Goal: Transaction & Acquisition: Purchase product/service

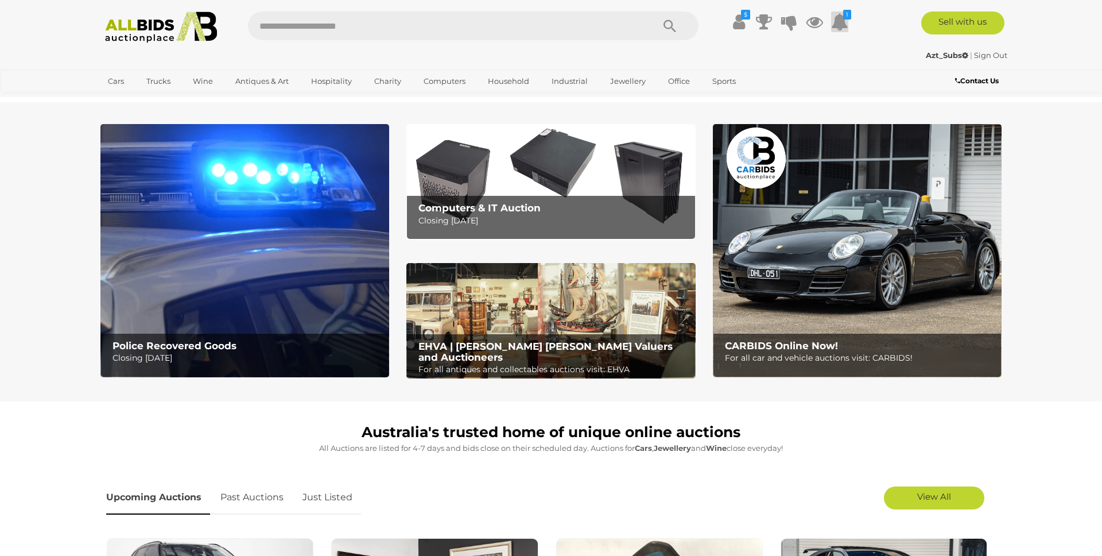
click at [844, 21] on icon at bounding box center [839, 21] width 17 height 21
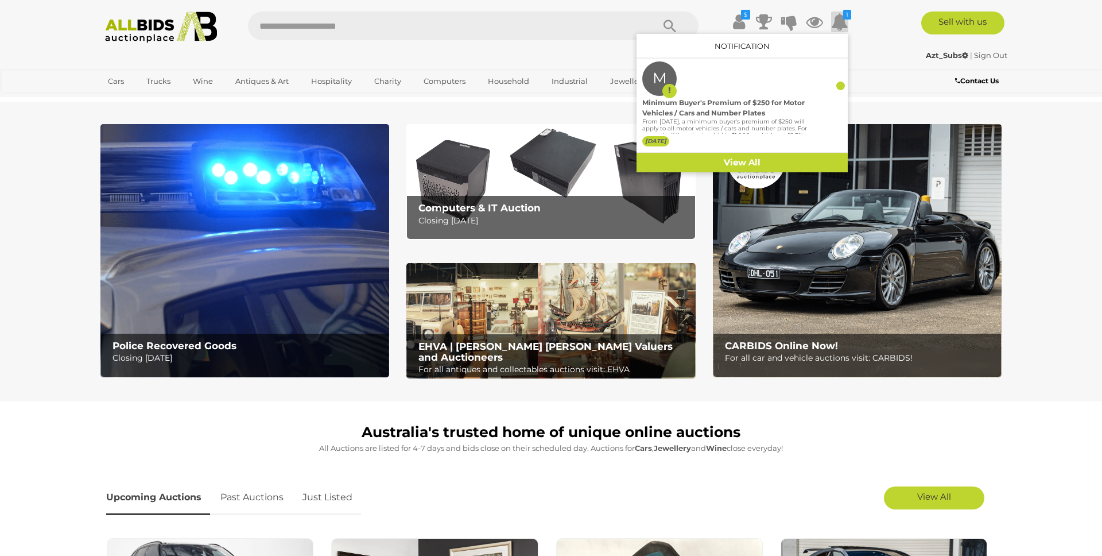
click at [844, 21] on icon at bounding box center [839, 21] width 17 height 21
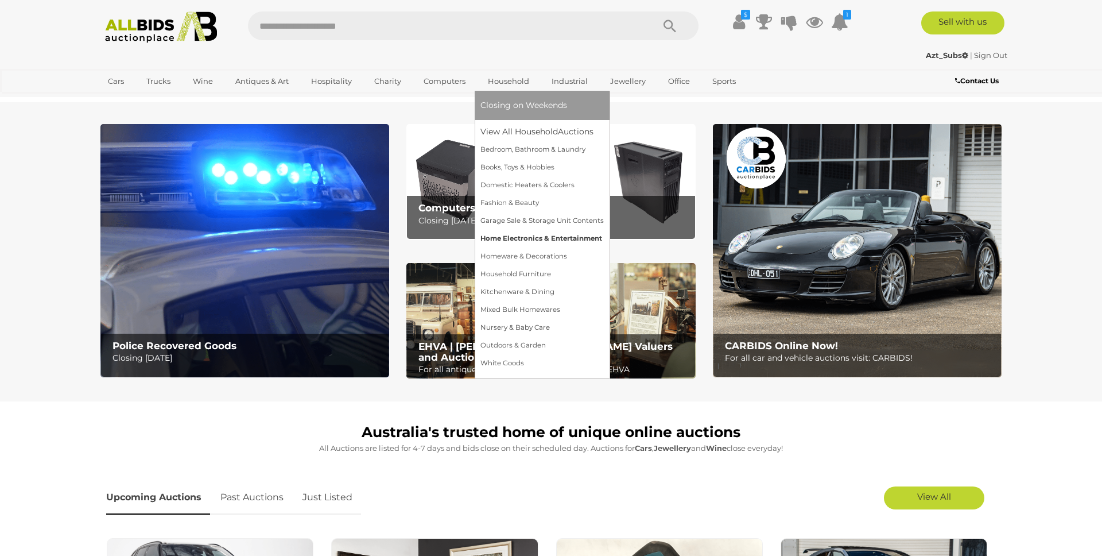
click at [513, 235] on link "Home Electronics & Entertainment" at bounding box center [542, 239] width 123 height 18
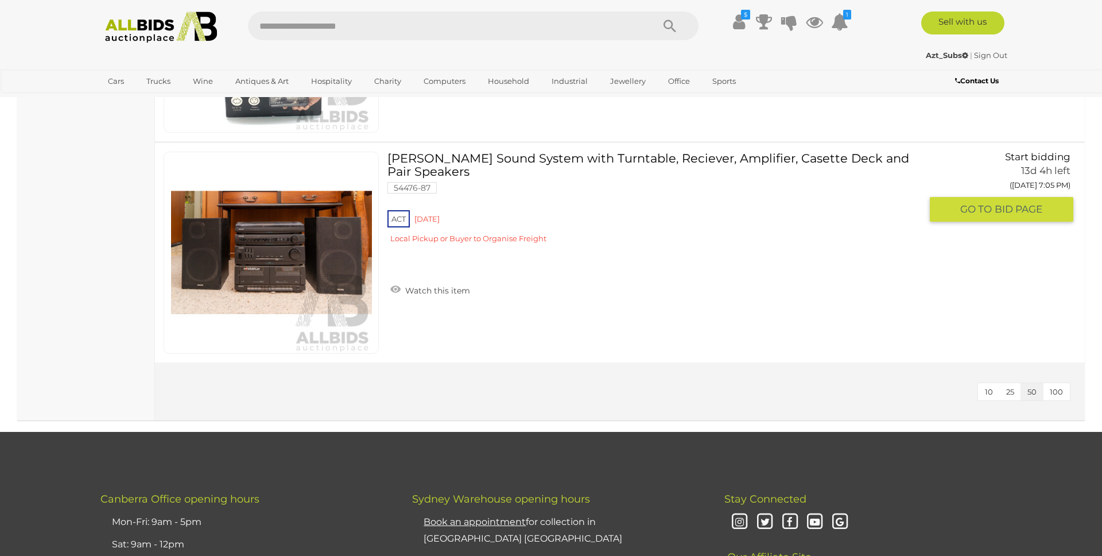
scroll to position [6880, 0]
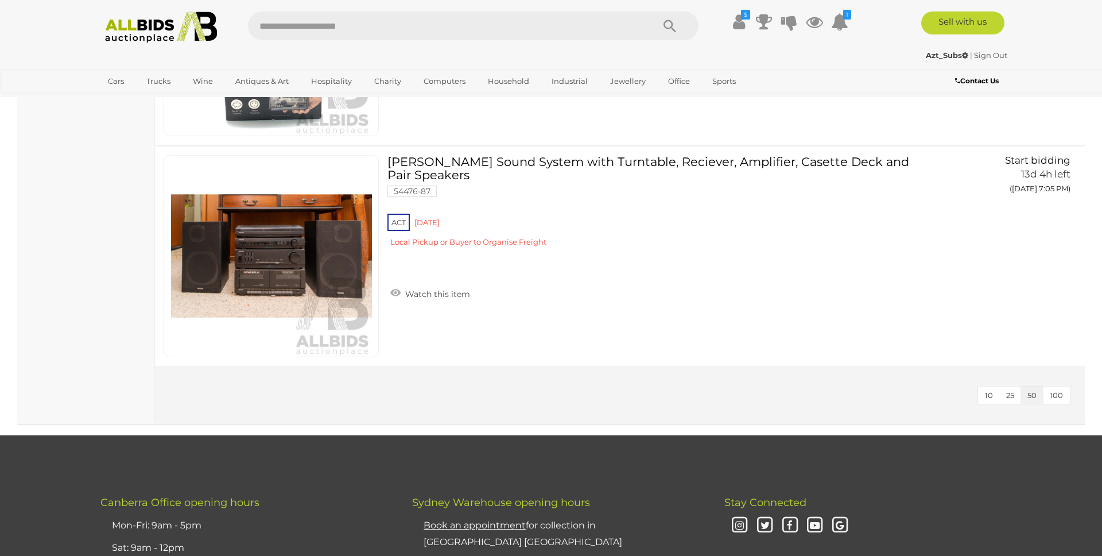
click at [305, 27] on input "text" at bounding box center [445, 25] width 394 height 29
type input "*"
type input "*********"
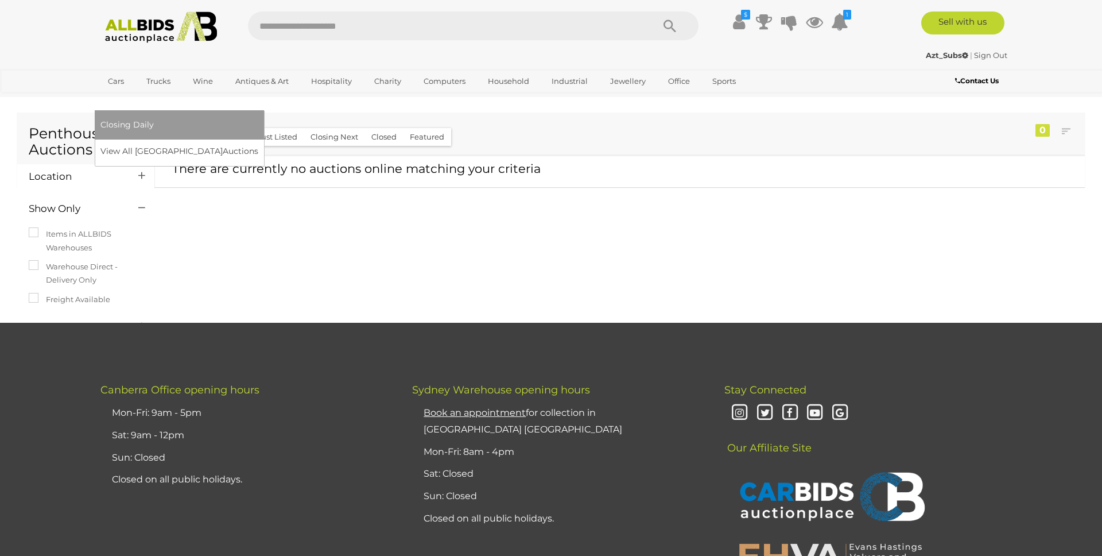
click at [197, 91] on link "[GEOGRAPHIC_DATA]" at bounding box center [148, 100] width 96 height 19
click at [266, 142] on link "View All Sydney Auctions" at bounding box center [182, 151] width 165 height 18
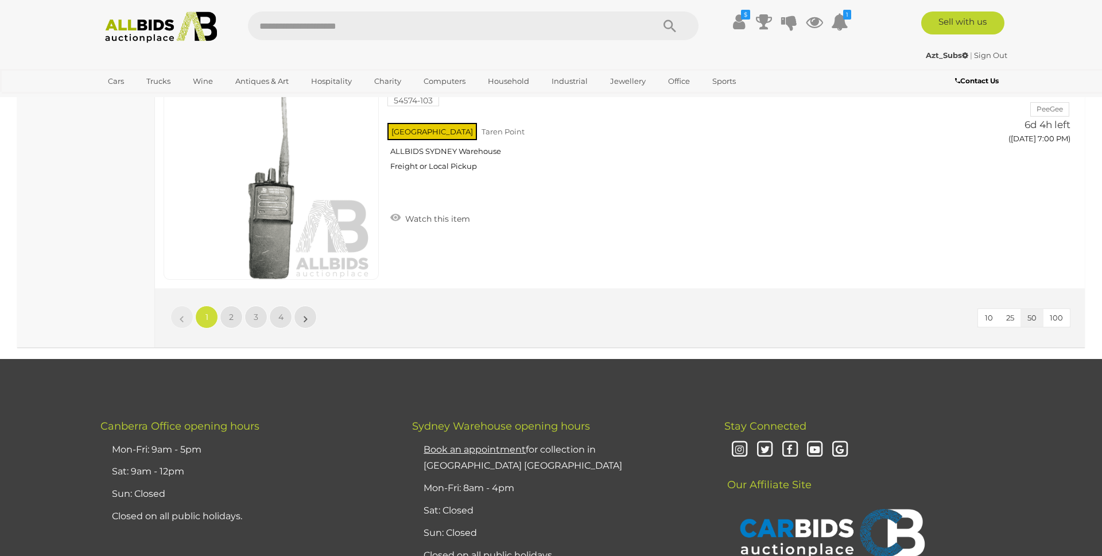
scroll to position [11038, 0]
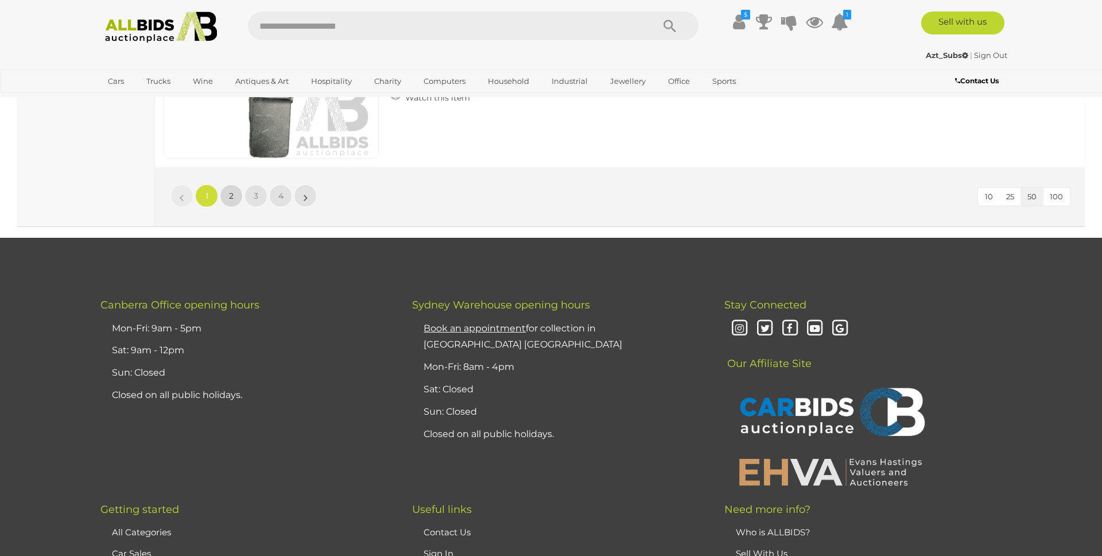
click at [236, 196] on link "2" at bounding box center [231, 195] width 23 height 23
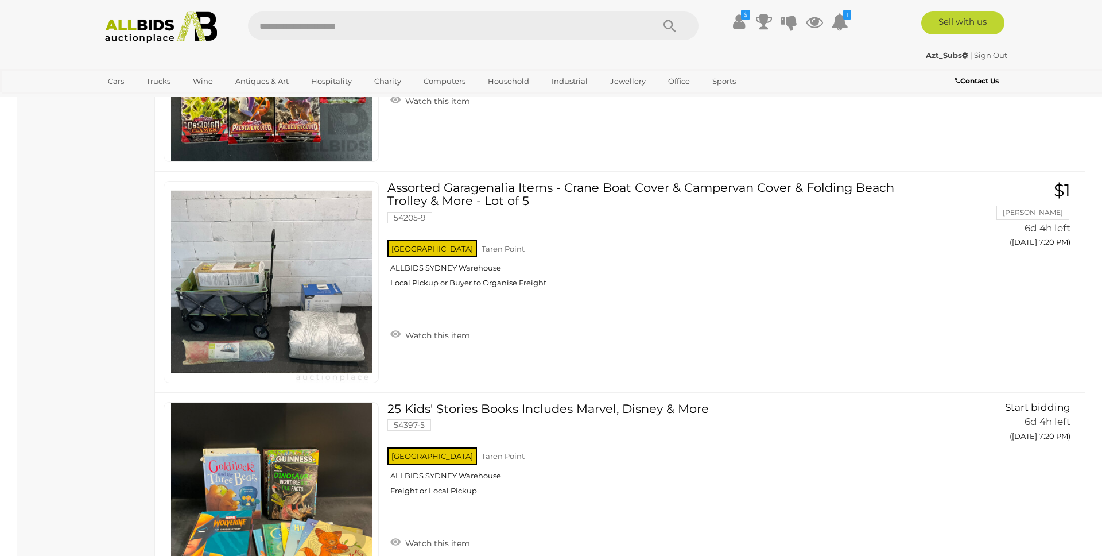
scroll to position [6749, 0]
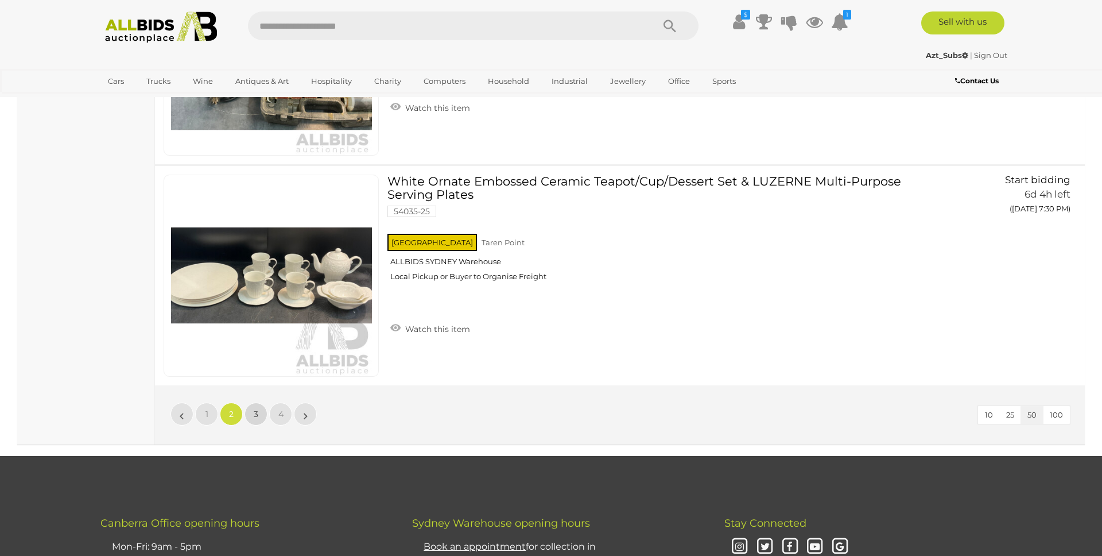
click at [252, 412] on link "3" at bounding box center [256, 414] width 23 height 23
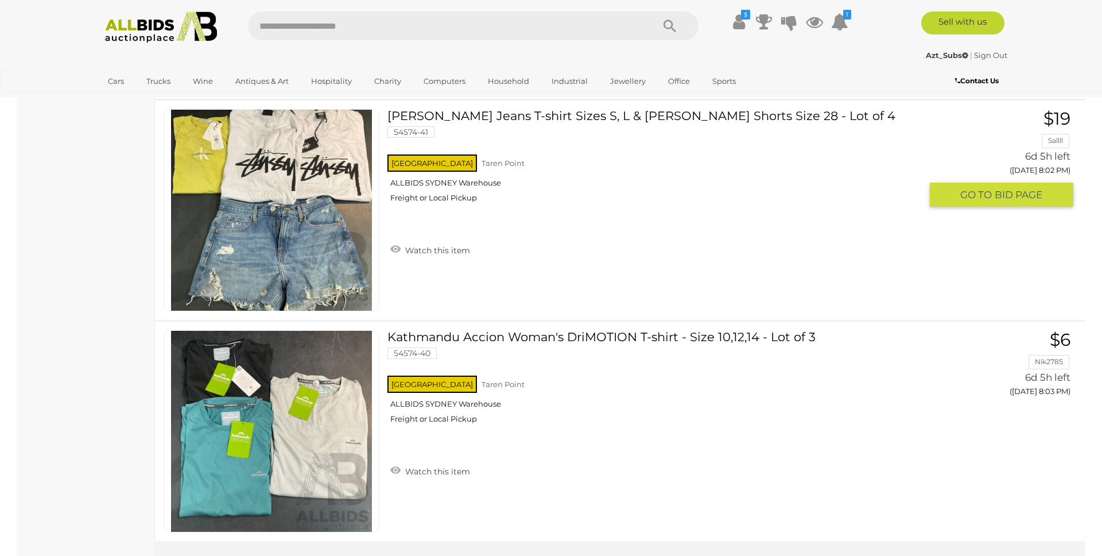
scroll to position [10810, 0]
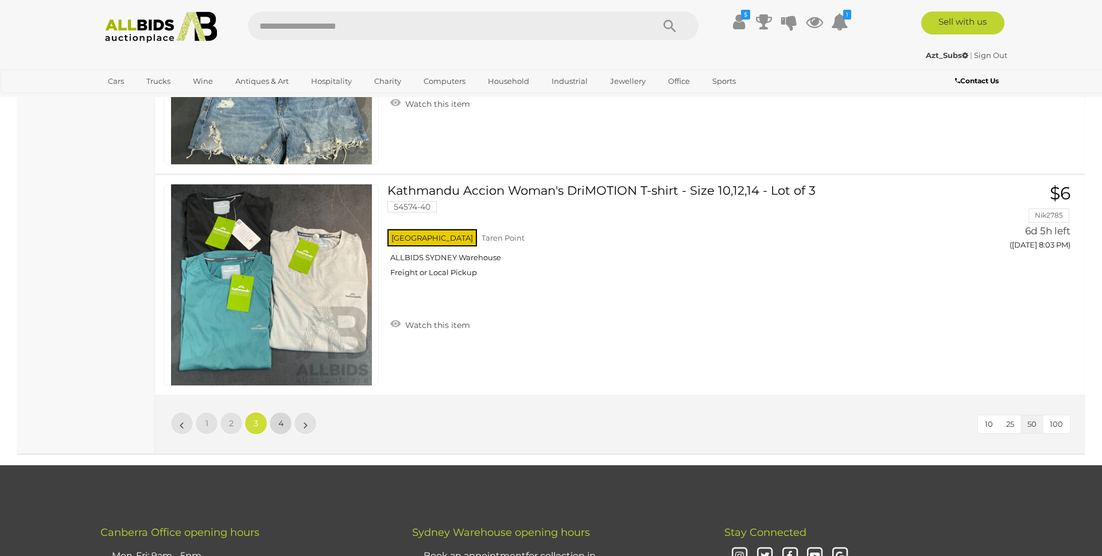
click at [277, 412] on link "4" at bounding box center [280, 423] width 23 height 23
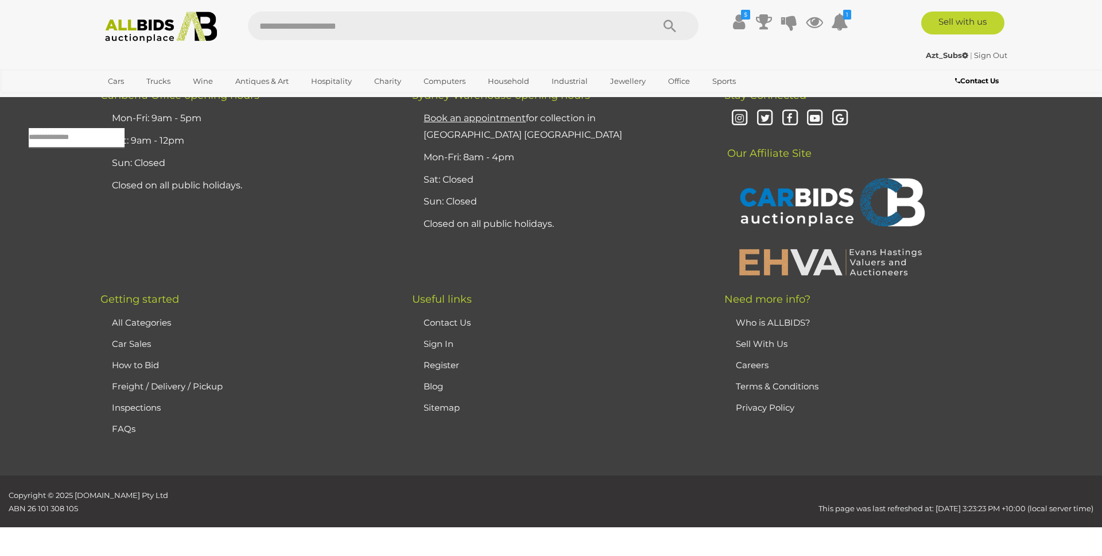
scroll to position [37, 0]
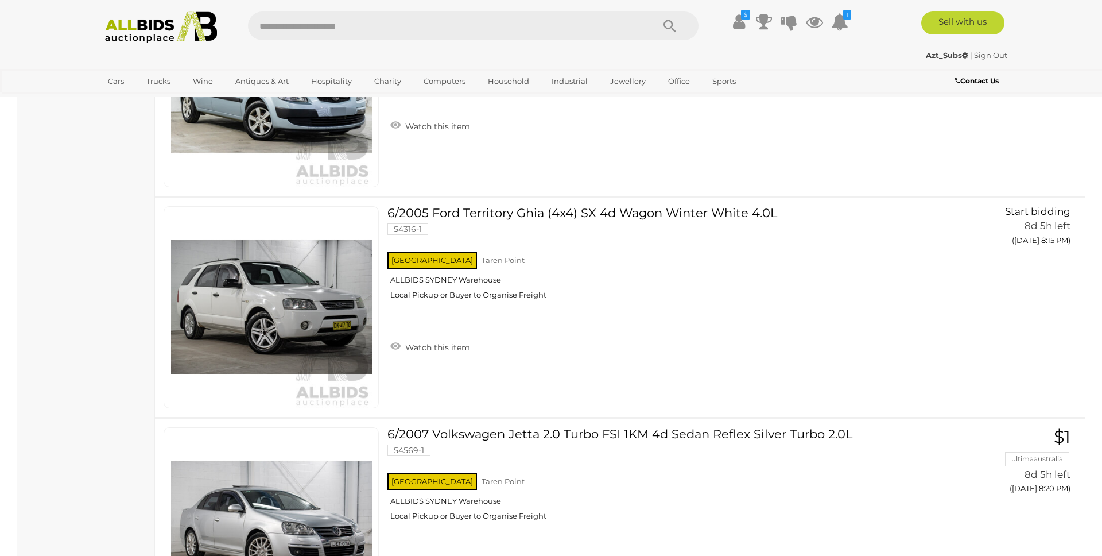
scroll to position [11247, 0]
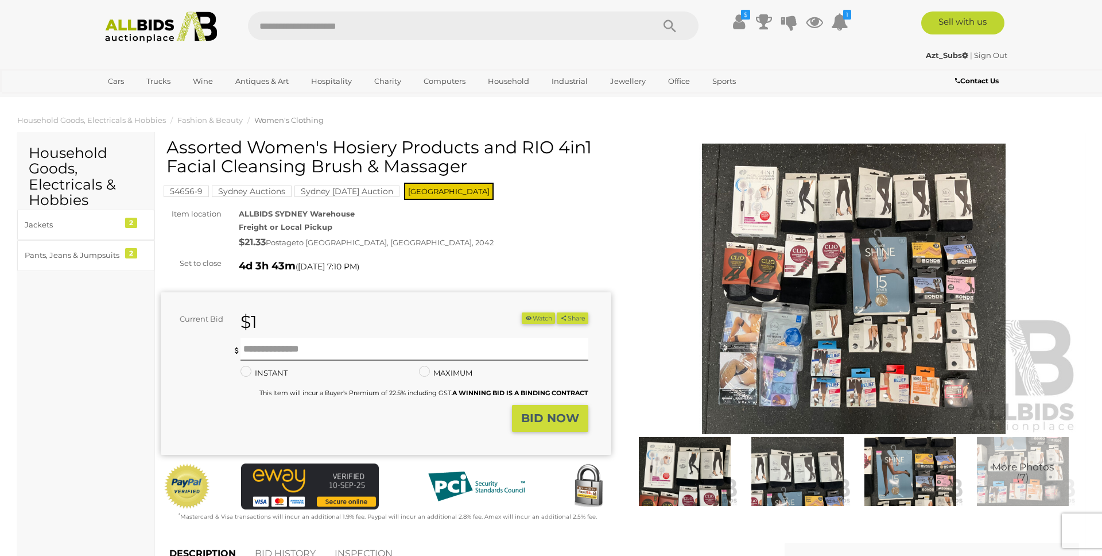
click at [760, 324] on img at bounding box center [854, 289] width 451 height 291
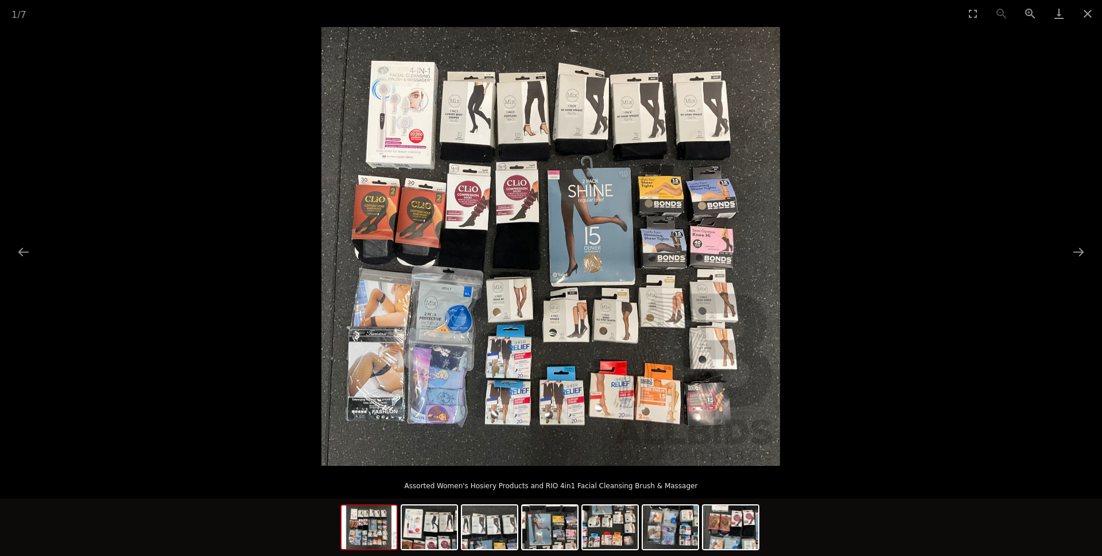
click at [391, 314] on img at bounding box center [551, 246] width 459 height 439
click at [1079, 250] on button "Next slide" at bounding box center [1079, 252] width 24 height 22
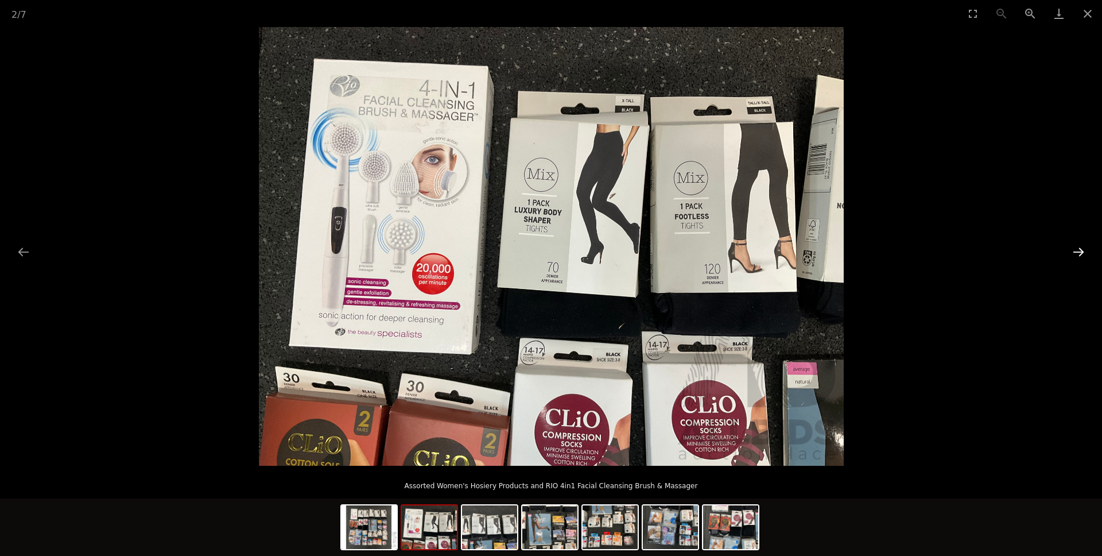
click at [1079, 250] on button "Next slide" at bounding box center [1079, 252] width 24 height 22
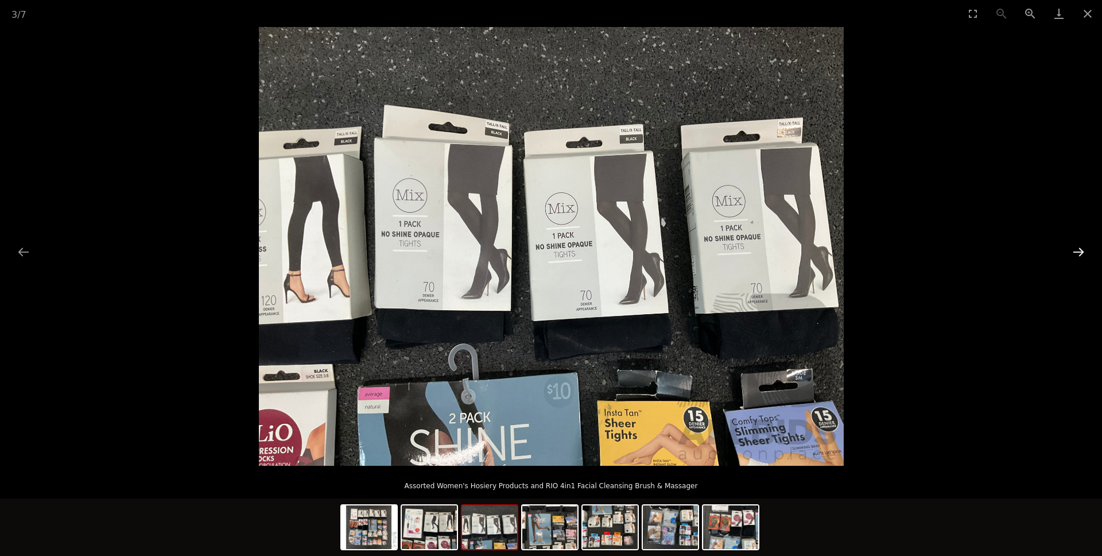
click at [1079, 250] on button "Next slide" at bounding box center [1079, 252] width 24 height 22
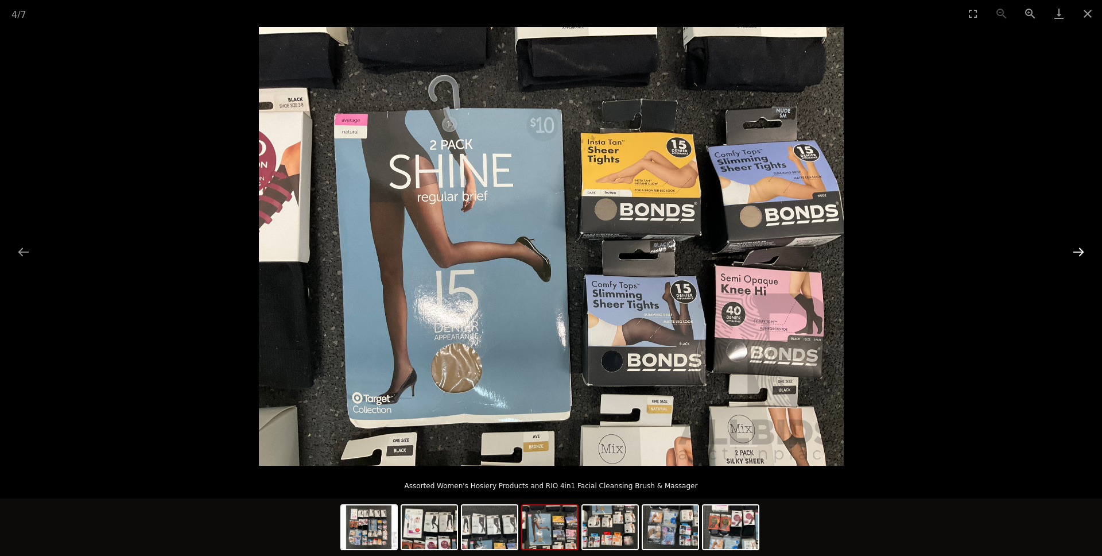
click at [1079, 250] on button "Next slide" at bounding box center [1079, 252] width 24 height 22
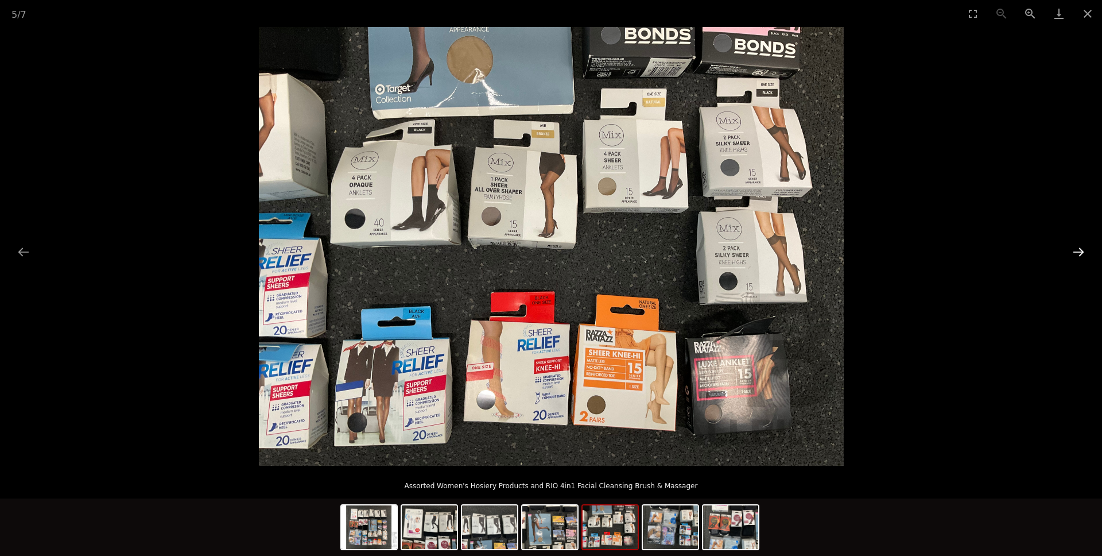
click at [1079, 250] on button "Next slide" at bounding box center [1079, 252] width 24 height 22
